Goal: Information Seeking & Learning: Learn about a topic

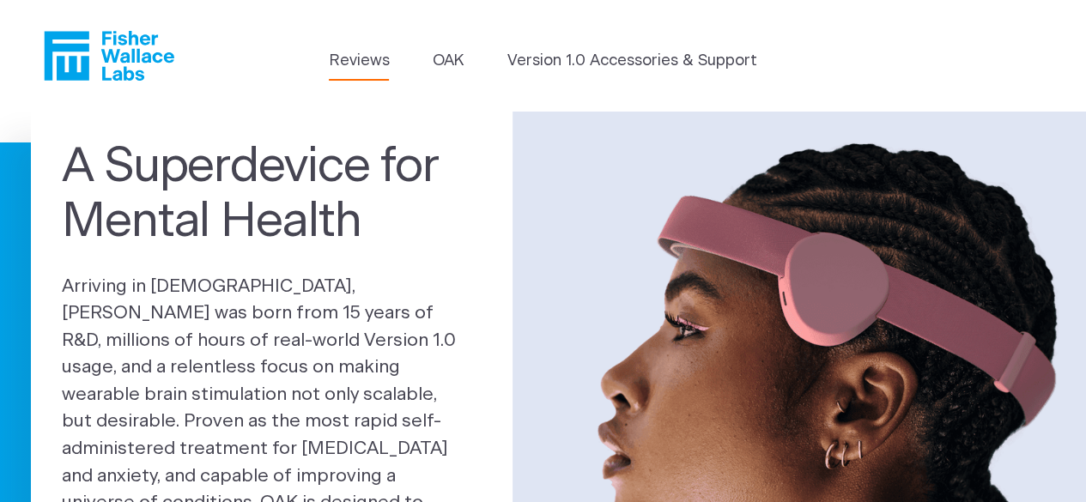
click at [342, 64] on link "Reviews" at bounding box center [359, 61] width 60 height 23
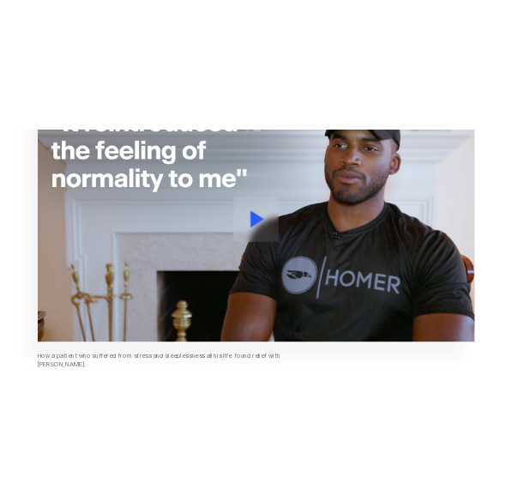
scroll to position [401, 0]
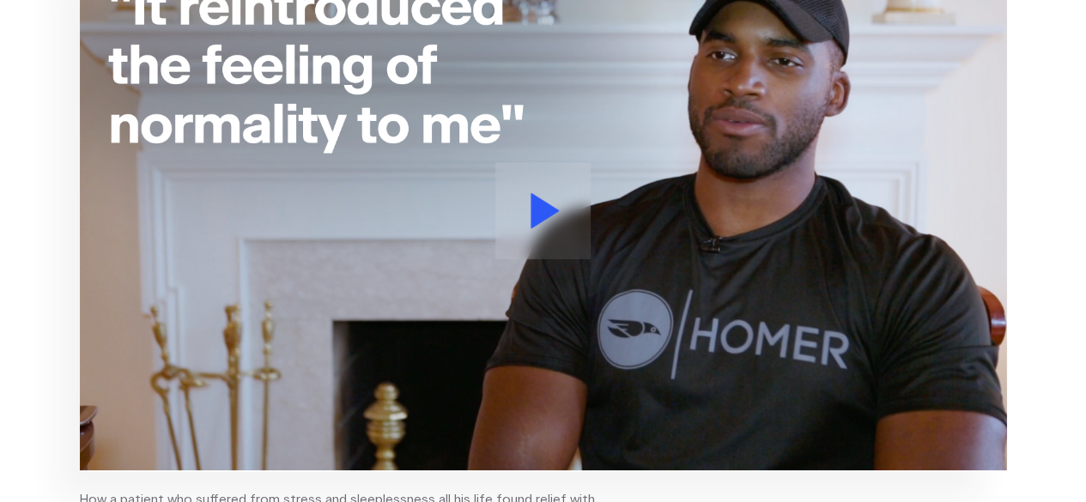
click at [539, 207] on icon at bounding box center [544, 210] width 28 height 35
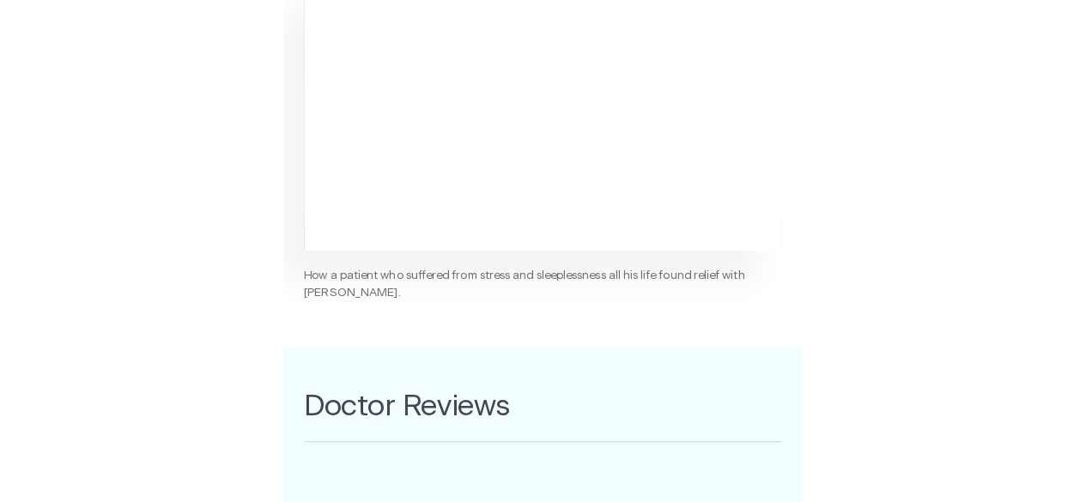
scroll to position [337, 0]
